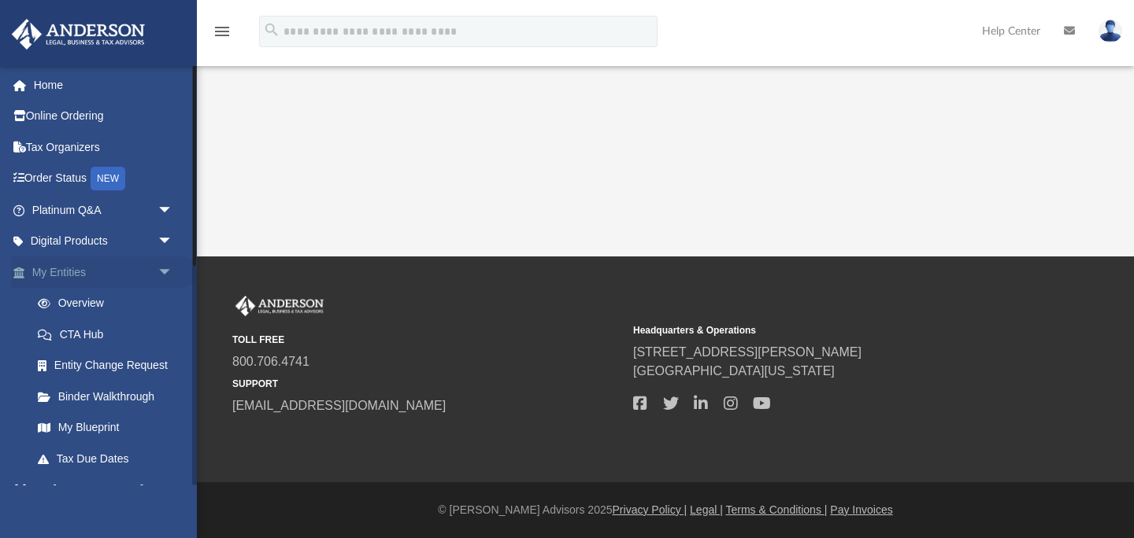
click at [133, 275] on link "My Entities arrow_drop_down" at bounding box center [104, 272] width 186 height 31
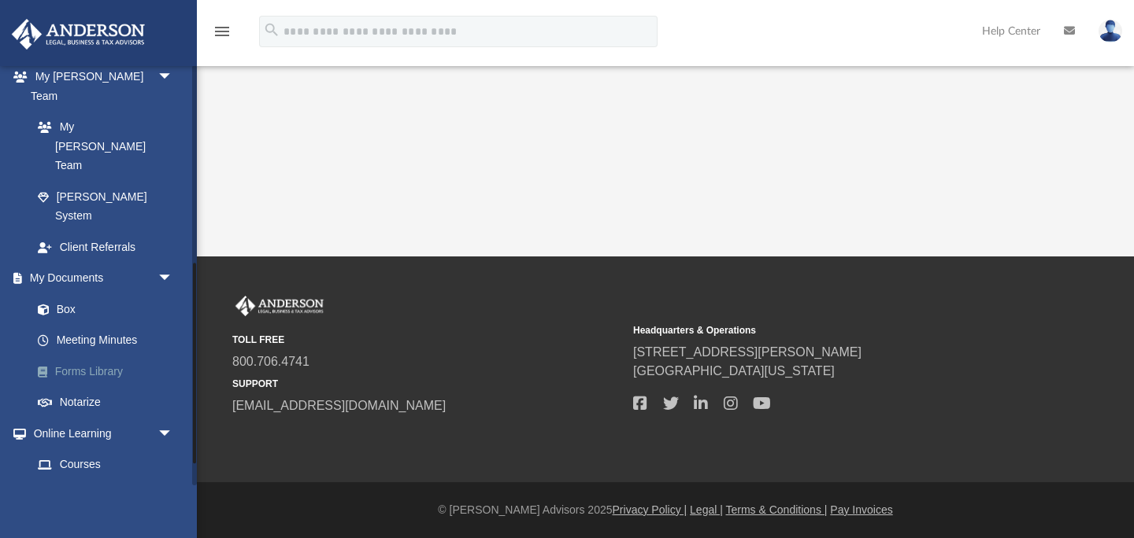
scroll to position [459, 0]
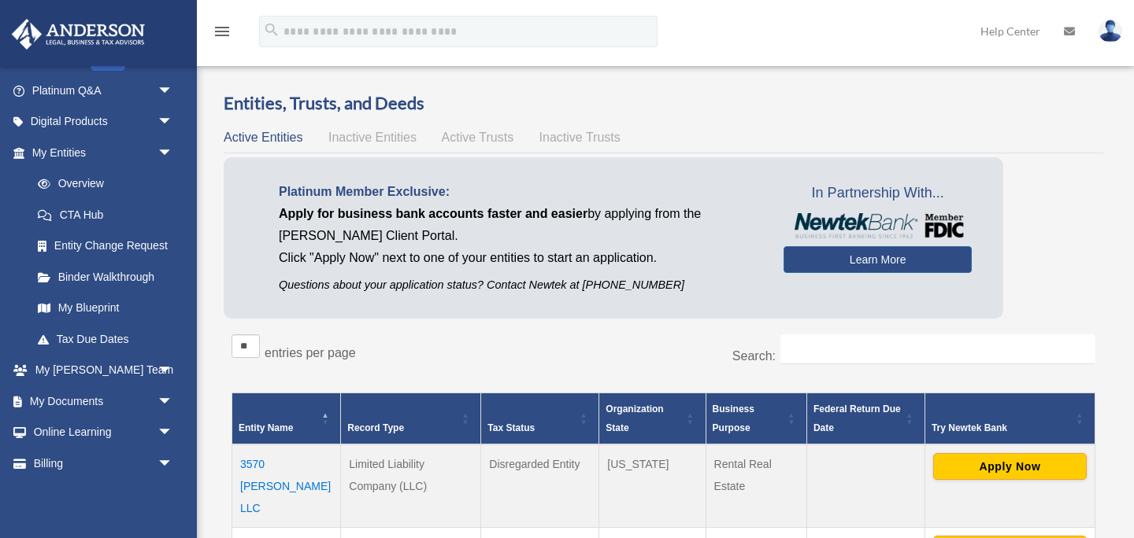
scroll to position [148, 0]
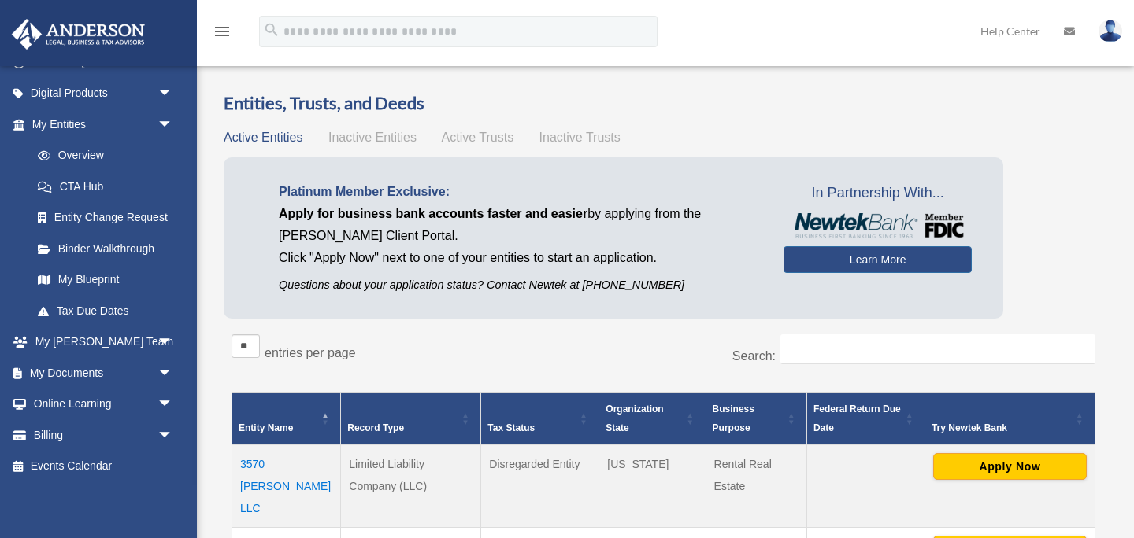
click at [55, 436] on link "Billing arrow_drop_down" at bounding box center [104, 435] width 186 height 31
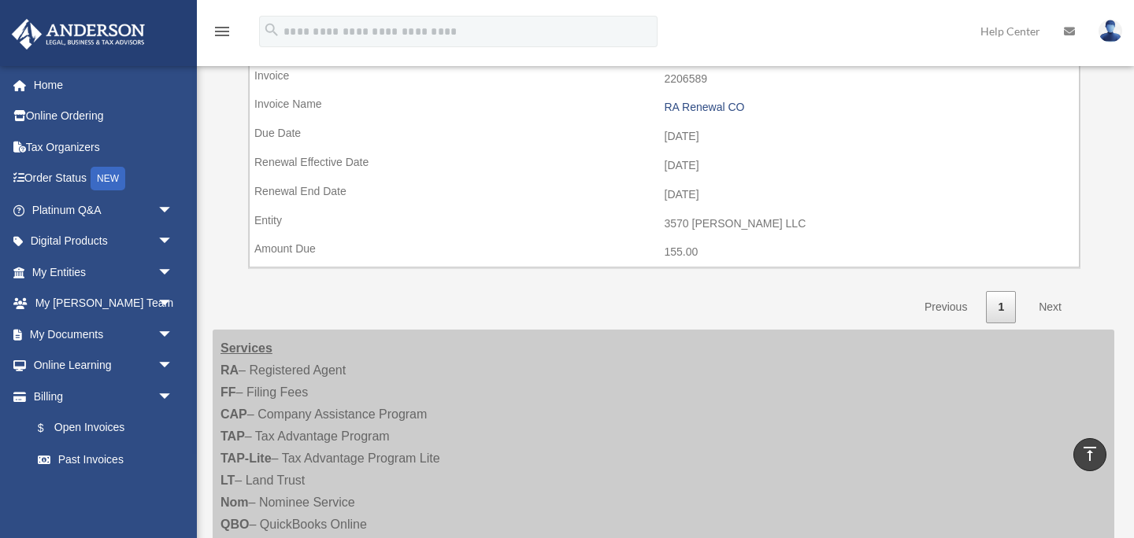
scroll to position [1386, 0]
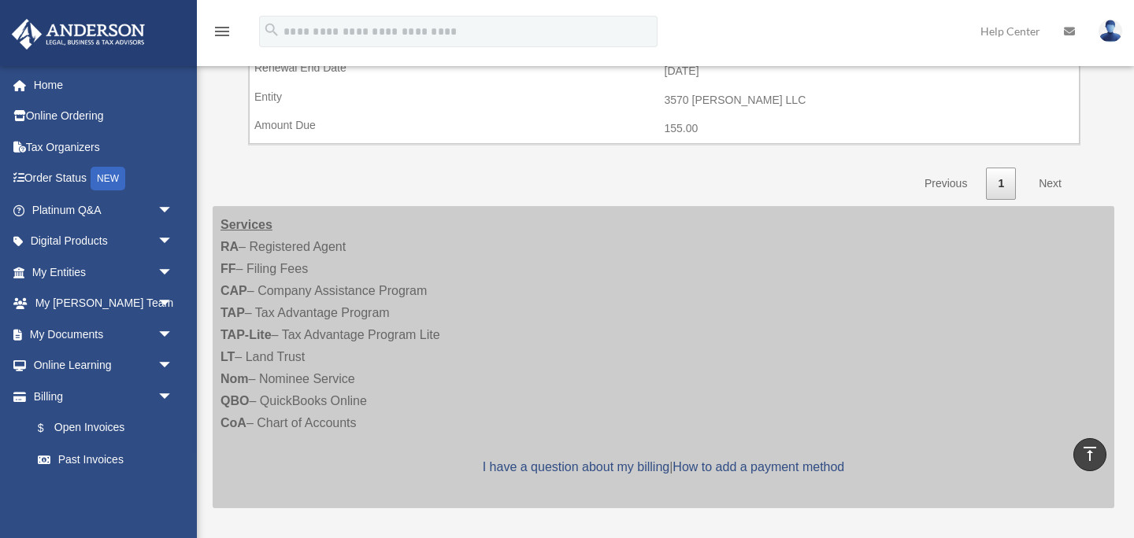
click at [1050, 185] on link "Next" at bounding box center [1050, 184] width 46 height 32
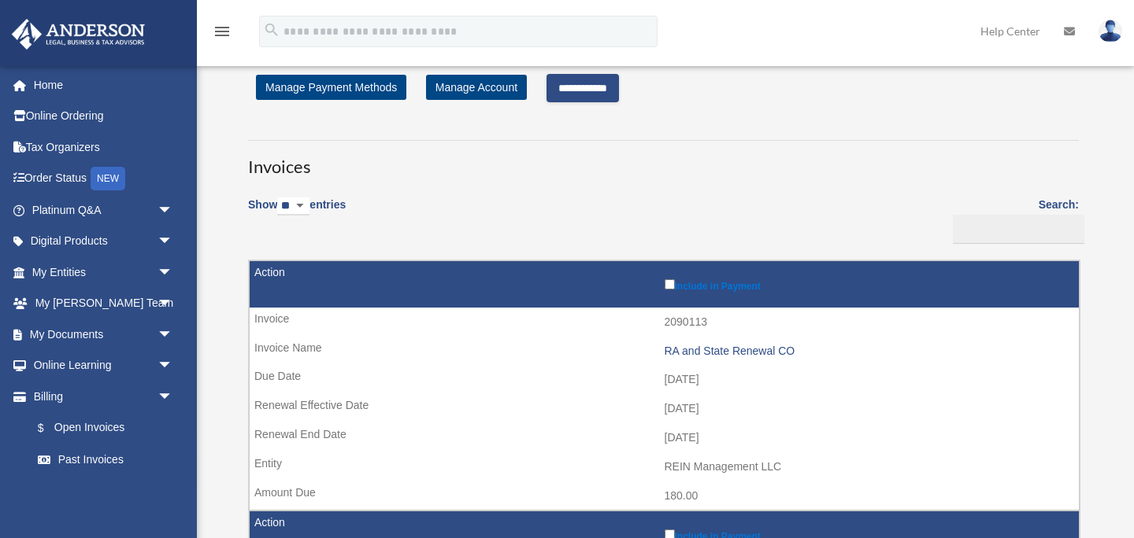
scroll to position [0, 0]
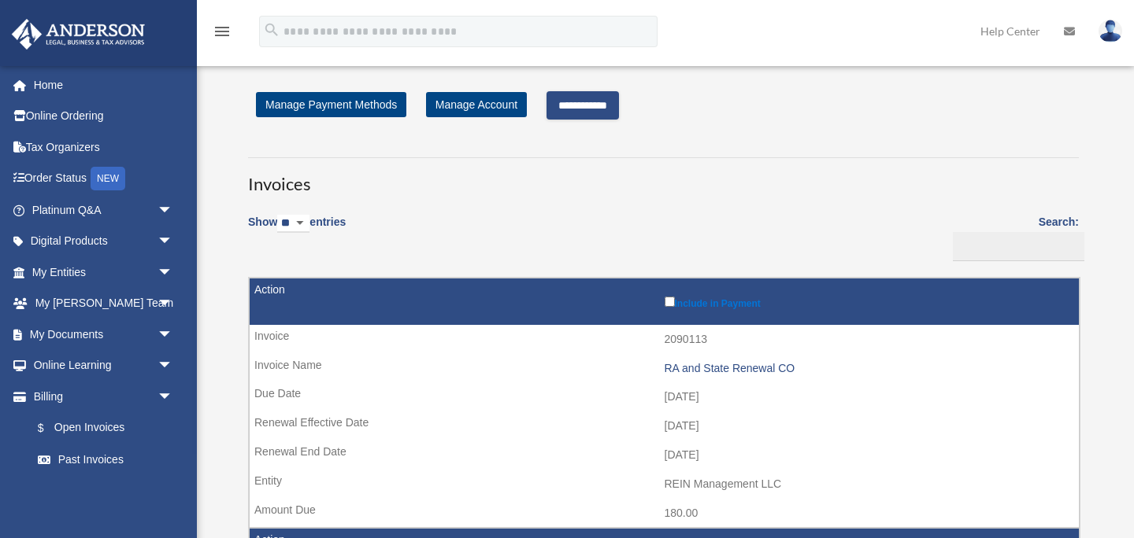
click at [612, 116] on input "**********" at bounding box center [582, 105] width 72 height 28
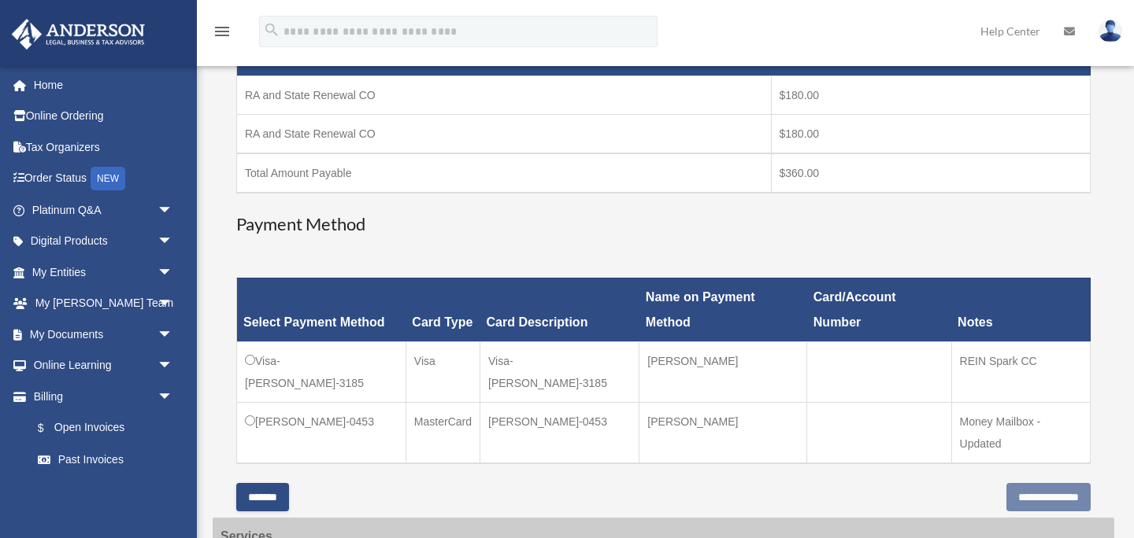
scroll to position [373, 0]
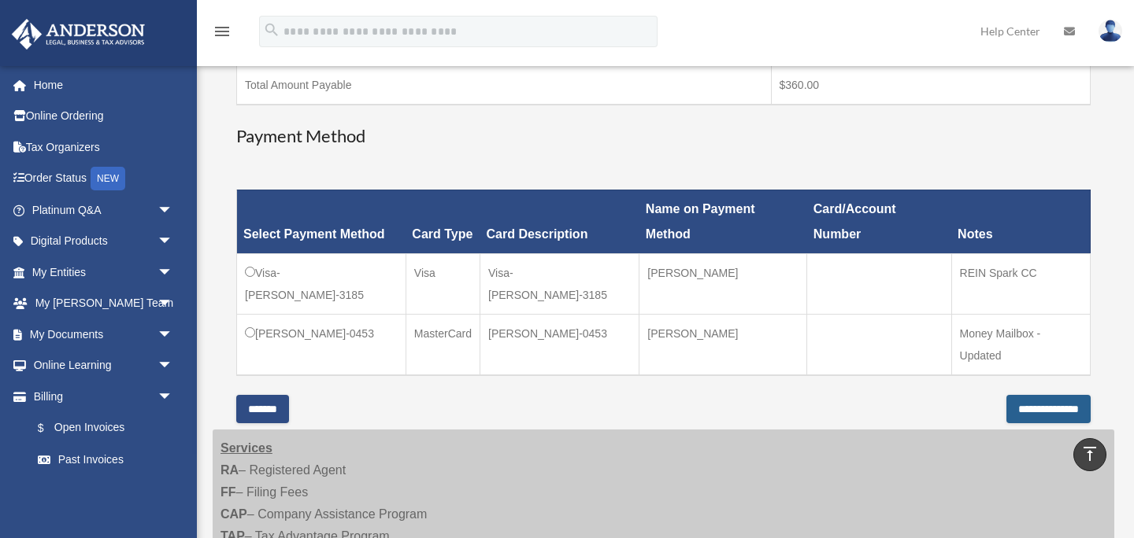
click at [1038, 408] on input "**********" at bounding box center [1048, 409] width 84 height 28
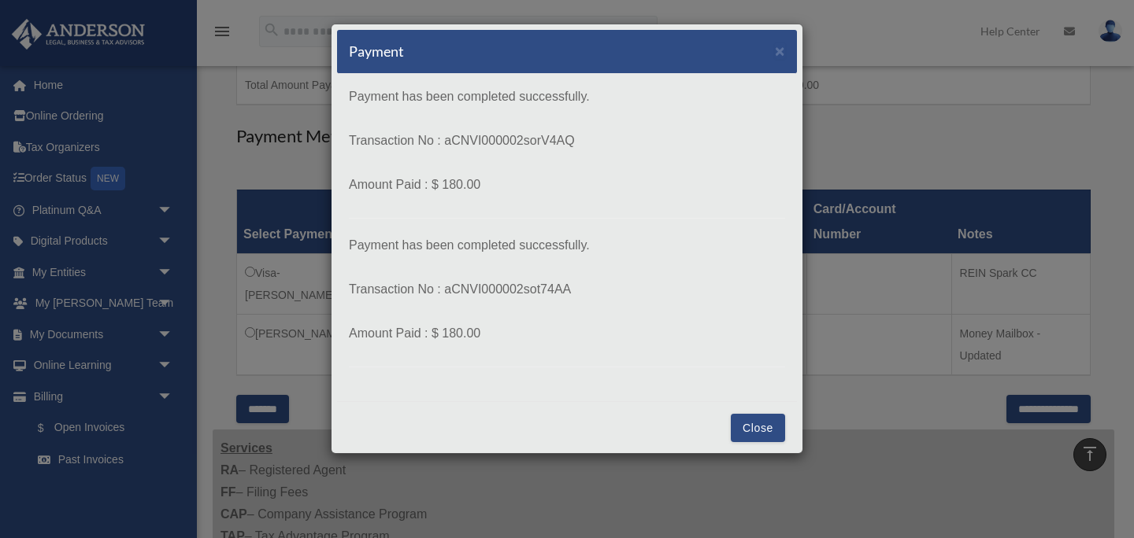
click at [754, 432] on button "Close" at bounding box center [758, 428] width 54 height 28
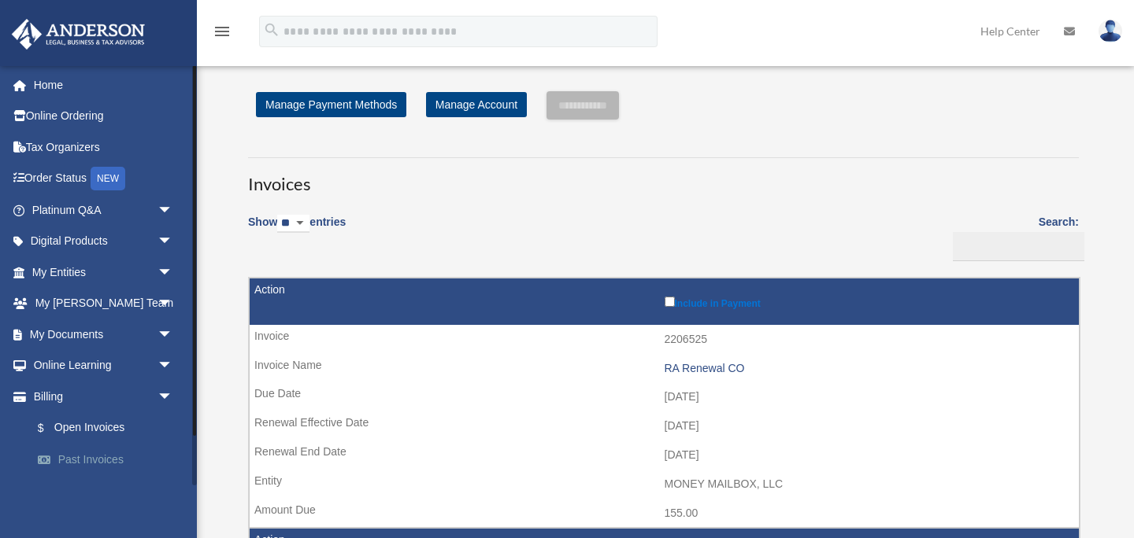
click at [85, 454] on link "Past Invoices" at bounding box center [109, 459] width 175 height 31
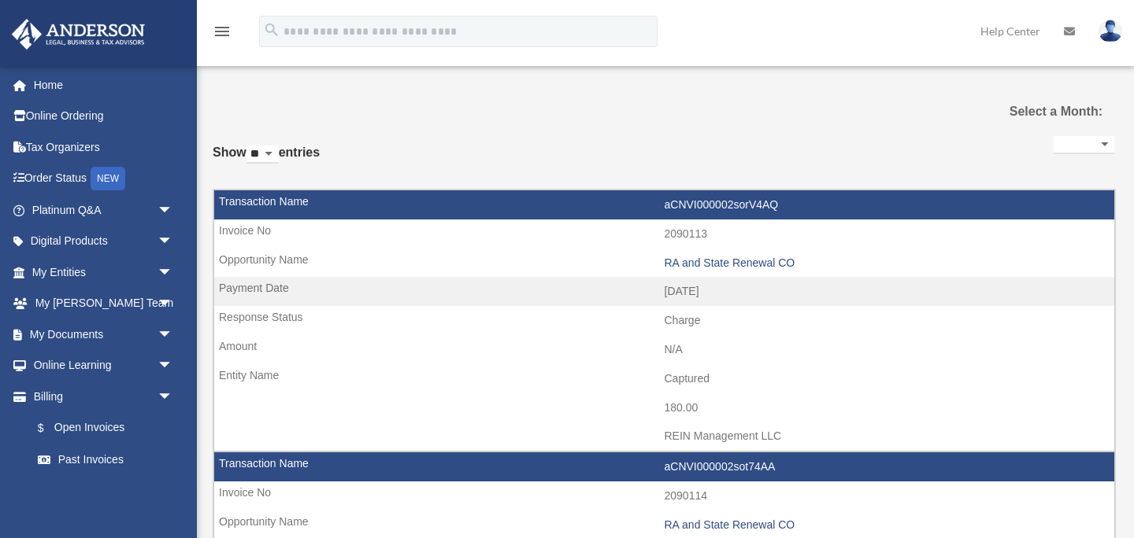
select select
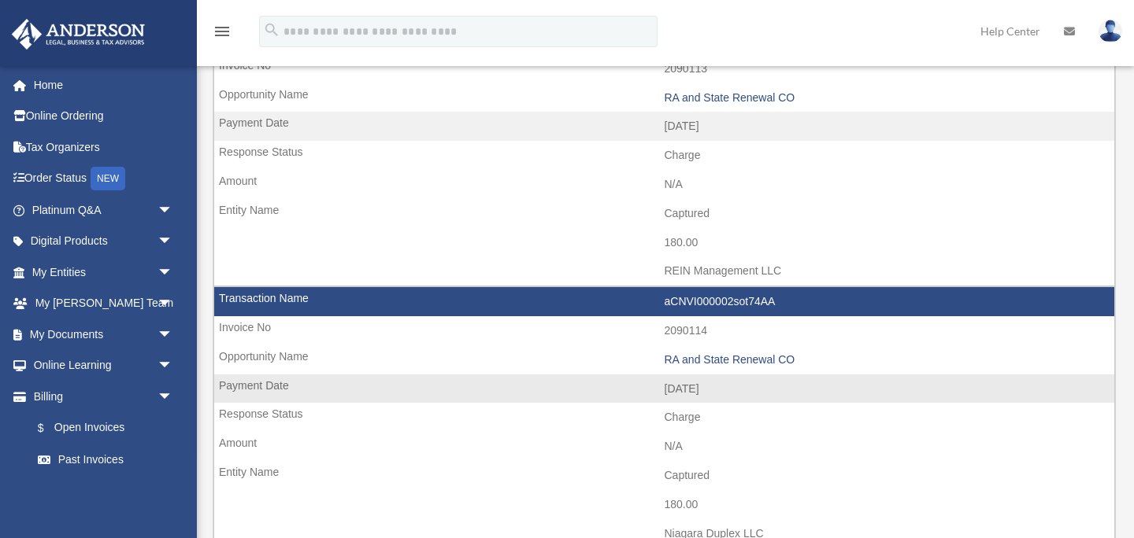
scroll to position [160, 0]
